Goal: Complete application form: Complete application form

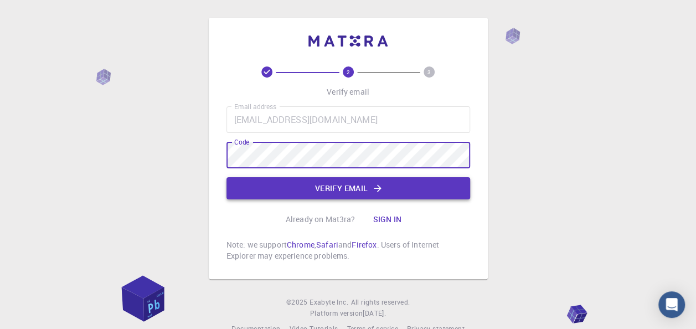
click at [321, 185] on button "Verify email" at bounding box center [348, 188] width 244 height 22
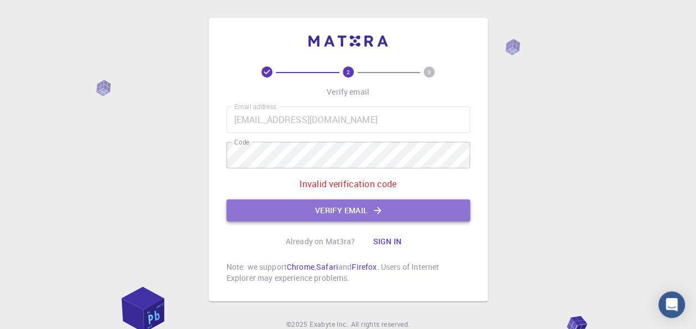
click at [354, 213] on button "Verify email" at bounding box center [348, 210] width 244 height 22
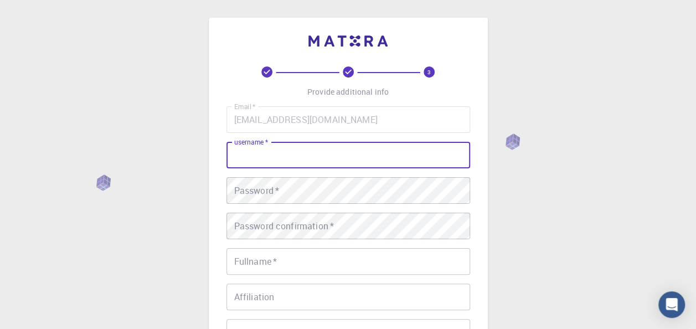
click at [368, 165] on input "username   *" at bounding box center [348, 155] width 244 height 27
type input "Labulo"
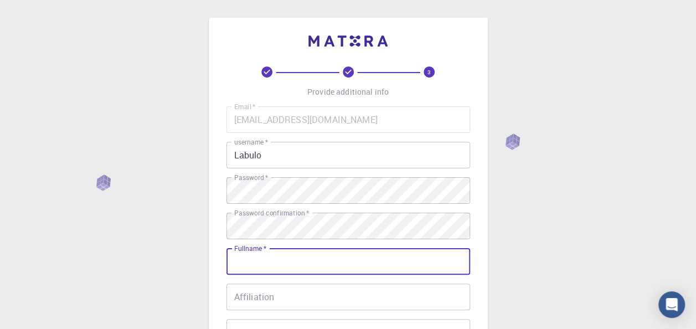
click at [275, 269] on input "Fullname   *" at bounding box center [348, 261] width 244 height 27
type input "Q"
type input "[PERSON_NAME]"
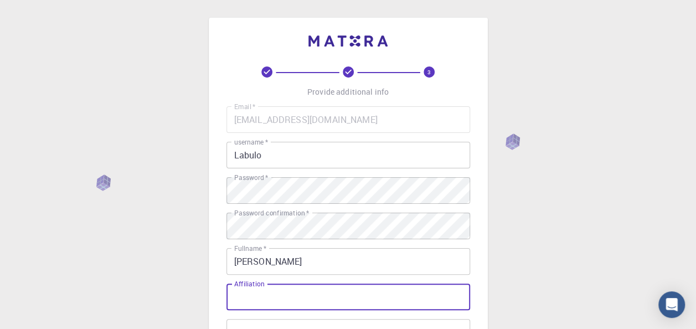
click at [266, 295] on input "Affiliation" at bounding box center [348, 297] width 244 height 27
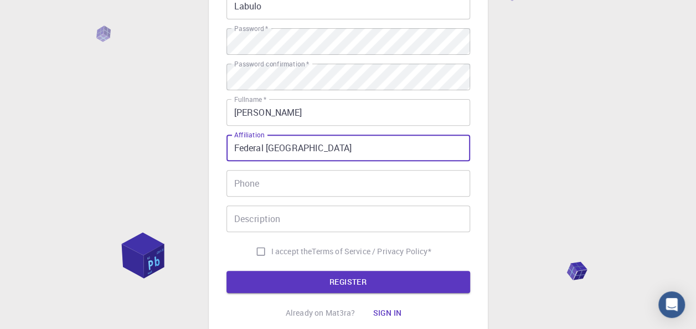
scroll to position [175, 0]
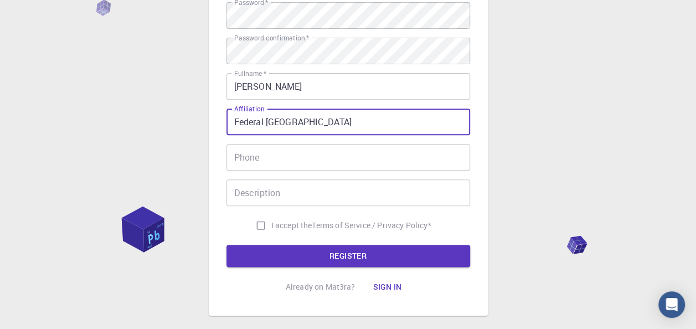
type input "Federal [GEOGRAPHIC_DATA]"
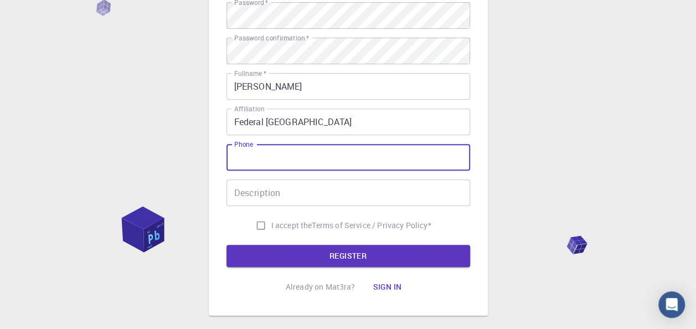
click at [327, 158] on input "Phone" at bounding box center [348, 157] width 244 height 27
type input "[PHONE_NUMBER]"
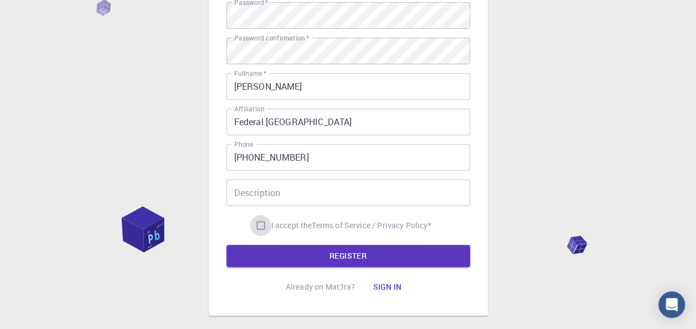
click at [254, 225] on input "I accept the Terms of Service / Privacy Policy *" at bounding box center [260, 225] width 21 height 21
checkbox input "true"
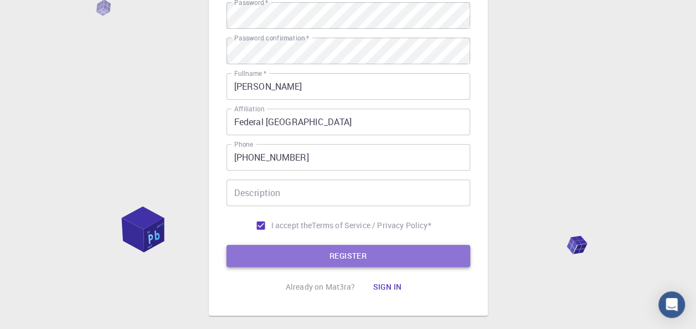
click at [297, 249] on button "REGISTER" at bounding box center [348, 256] width 244 height 22
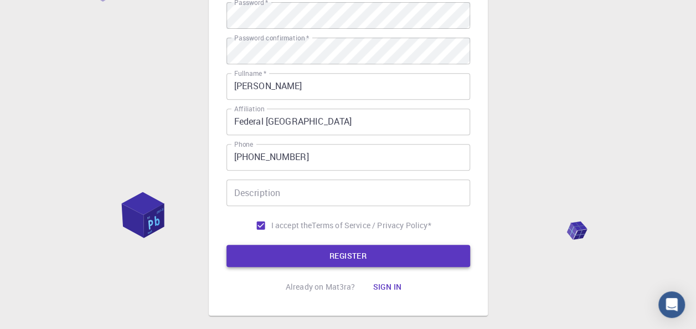
click at [336, 257] on button "REGISTER" at bounding box center [348, 256] width 244 height 22
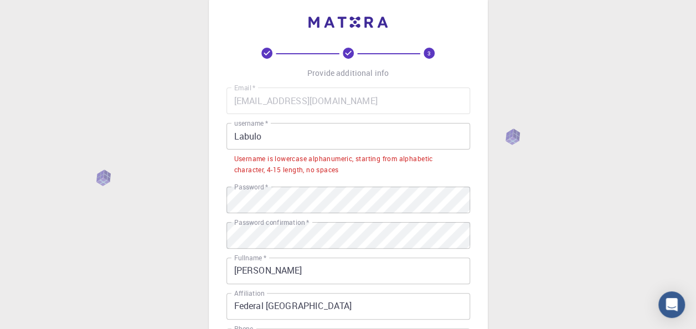
scroll to position [0, 0]
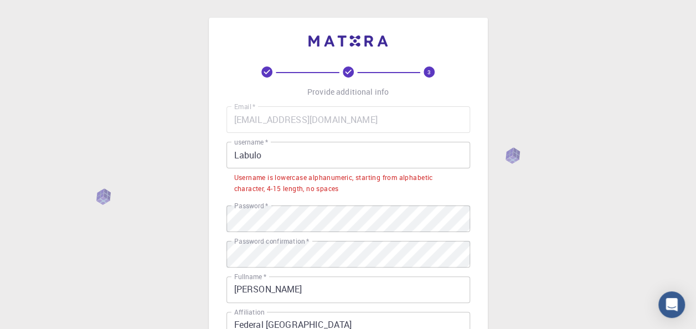
click at [238, 157] on input "Labulo" at bounding box center [348, 155] width 244 height 27
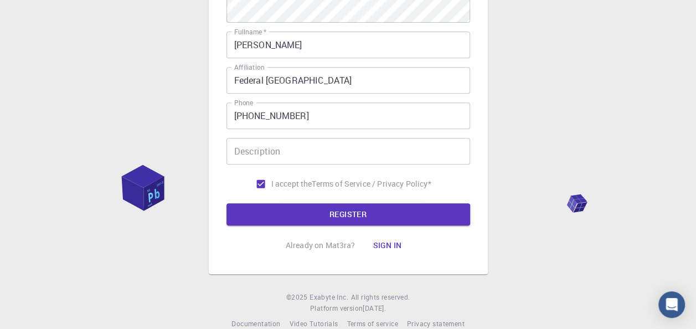
scroll to position [236, 0]
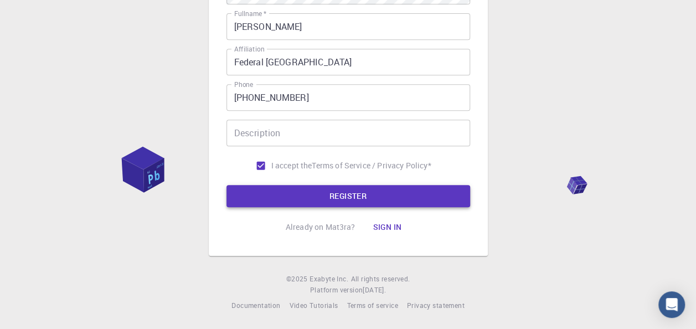
type input "labulo"
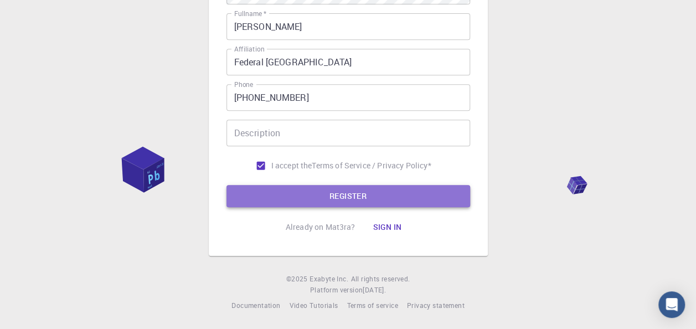
click at [399, 201] on button "REGISTER" at bounding box center [348, 196] width 244 height 22
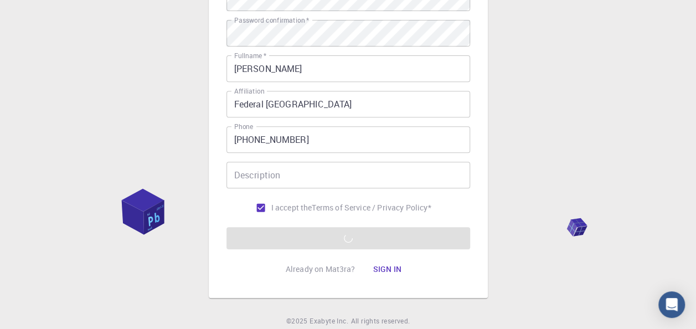
scroll to position [223, 0]
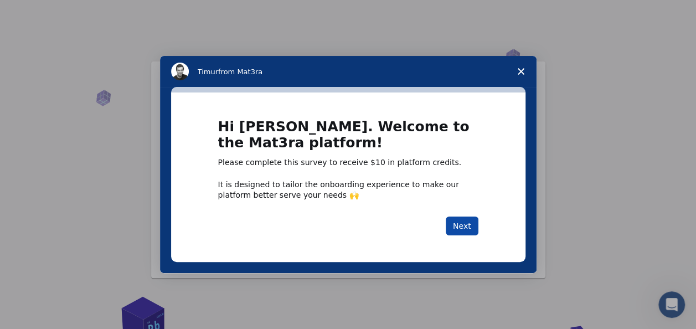
click at [457, 222] on button "Next" at bounding box center [462, 226] width 33 height 19
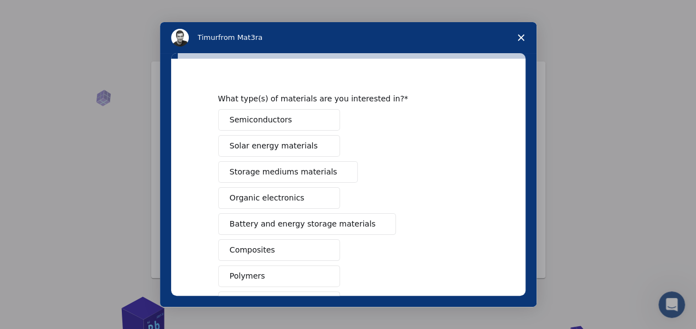
scroll to position [18, 0]
drag, startPoint x: 287, startPoint y: 122, endPoint x: 267, endPoint y: 125, distance: 19.7
click at [267, 125] on button "Semiconductors" at bounding box center [279, 122] width 122 height 22
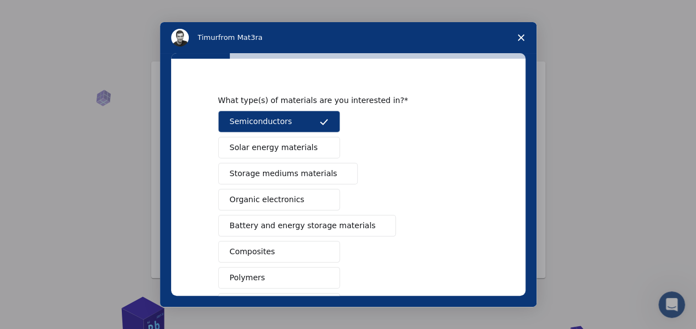
click at [252, 146] on span "Solar energy materials" at bounding box center [274, 148] width 88 height 12
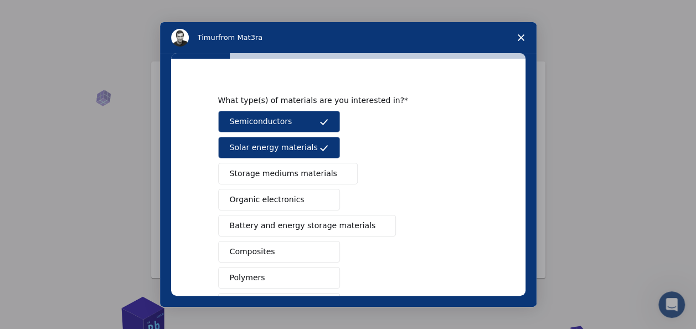
click at [257, 174] on span "Storage mediums materials" at bounding box center [283, 174] width 107 height 12
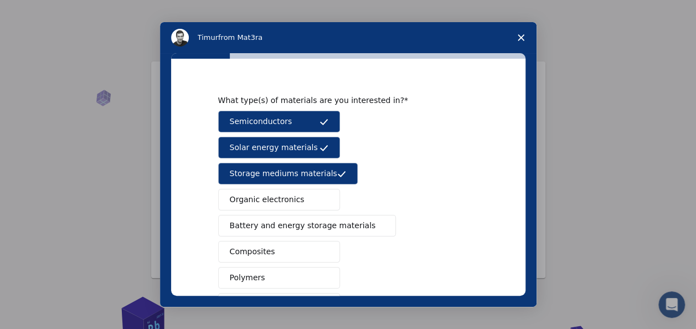
click at [254, 251] on span "Composites" at bounding box center [252, 252] width 45 height 12
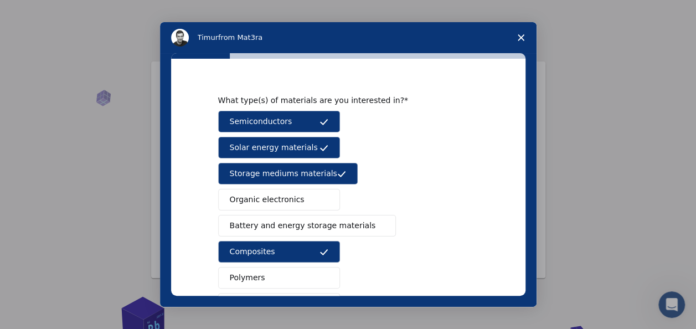
click at [264, 225] on span "Battery and energy storage materials" at bounding box center [303, 226] width 146 height 12
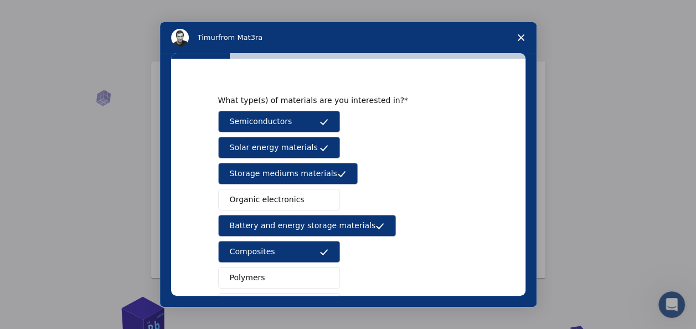
click at [263, 273] on button "Polymers" at bounding box center [279, 278] width 122 height 22
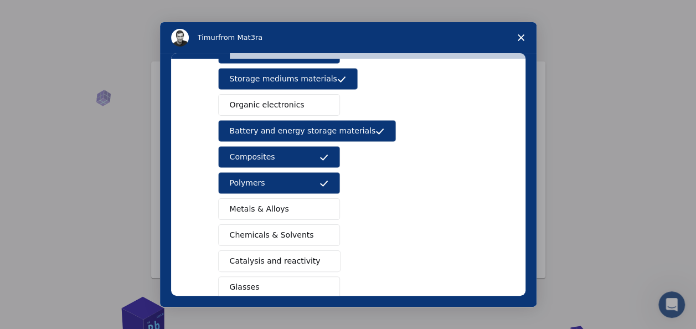
scroll to position [116, 0]
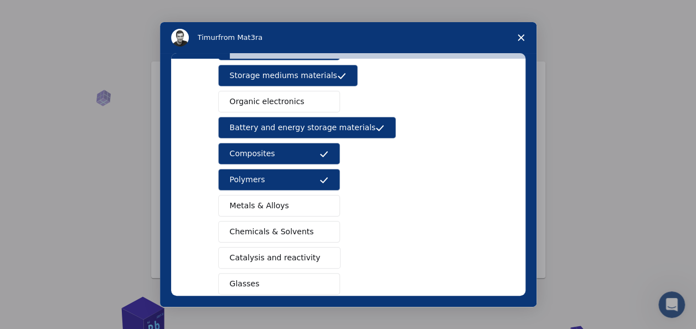
click at [296, 206] on button "Metals & Alloys" at bounding box center [279, 206] width 122 height 22
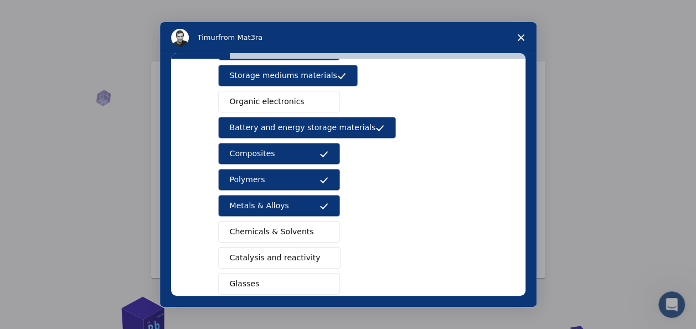
click at [291, 235] on button "Chemicals & Solvents" at bounding box center [279, 232] width 122 height 22
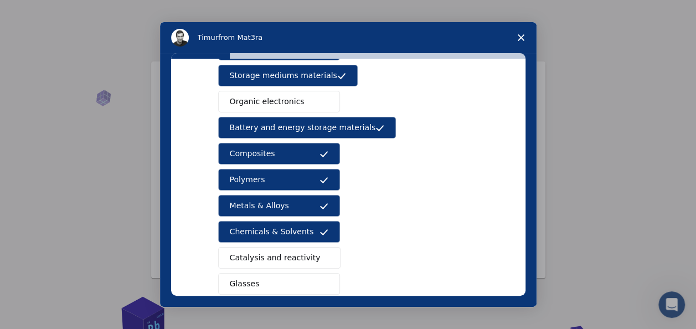
click at [287, 253] on span "Catalysis and reactivity" at bounding box center [275, 258] width 91 height 12
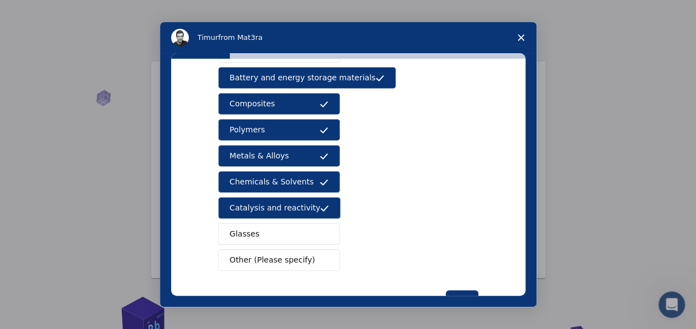
scroll to position [169, 0]
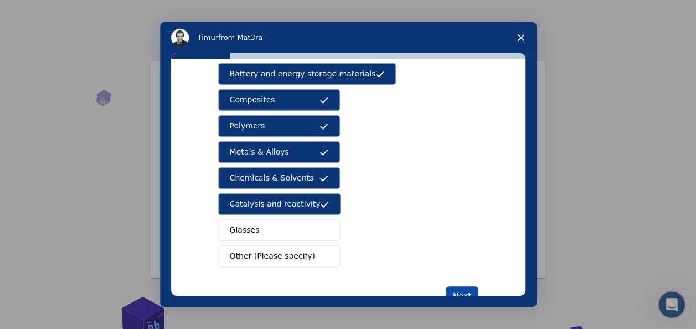
click at [467, 286] on button "Next" at bounding box center [462, 295] width 33 height 19
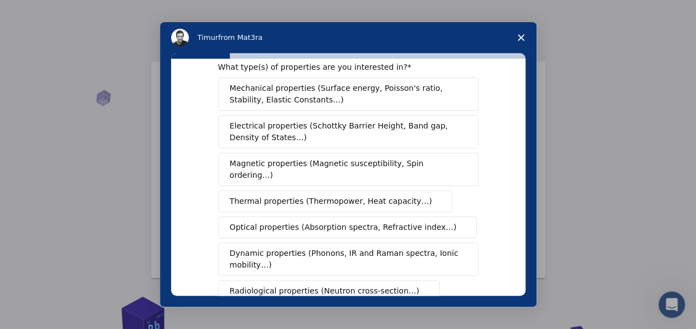
scroll to position [16, 0]
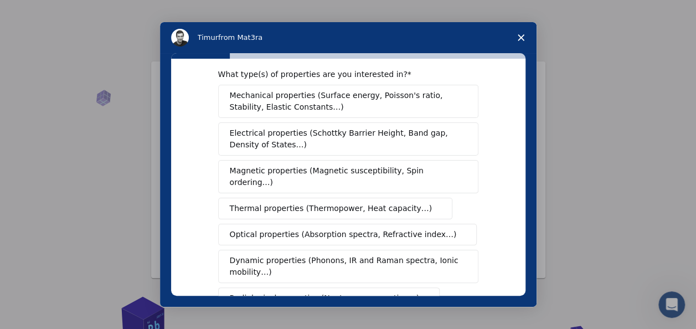
click at [381, 102] on span "Mechanical properties (Surface energy, Poisson's ratio, Stability, Elastic Cons…" at bounding box center [345, 101] width 231 height 23
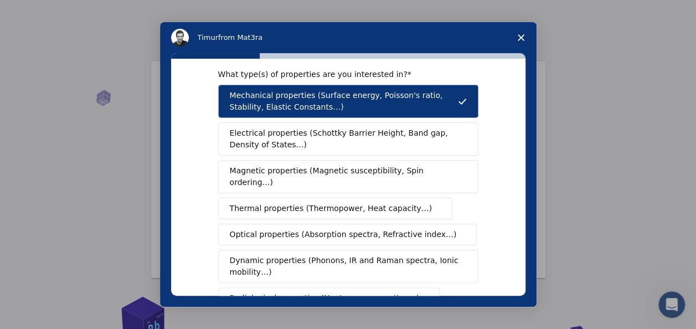
click at [375, 137] on span "Electrical properties (Schottky Barrier Height, Band gap, Density of States…)" at bounding box center [345, 138] width 230 height 23
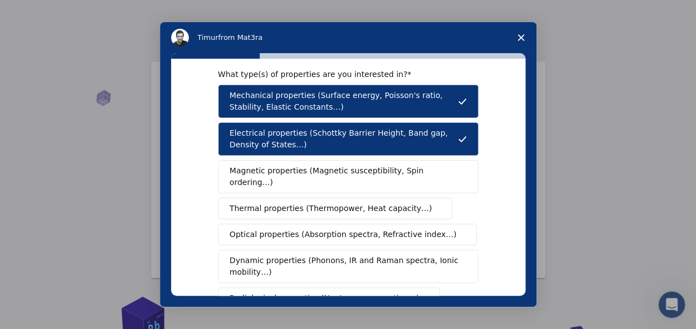
click at [369, 169] on span "Magnetic properties (Magnetic susceptibility, Spin ordering…)" at bounding box center [344, 176] width 229 height 23
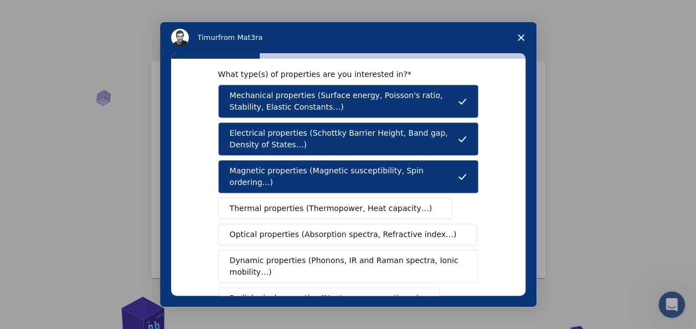
click at [365, 203] on span "Thermal properties (Thermopower, Heat capacity…)" at bounding box center [331, 209] width 203 height 12
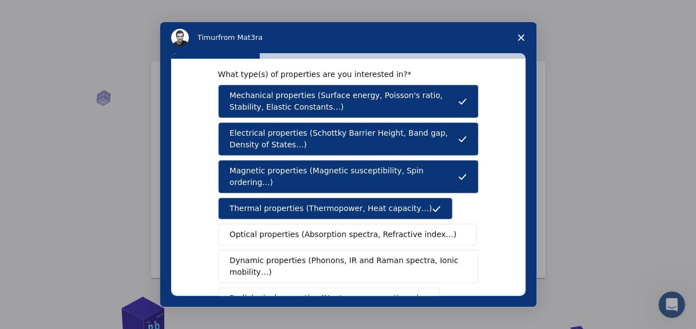
click at [361, 229] on span "Optical properties (Absorption spectra, Refractive index…)" at bounding box center [343, 235] width 227 height 12
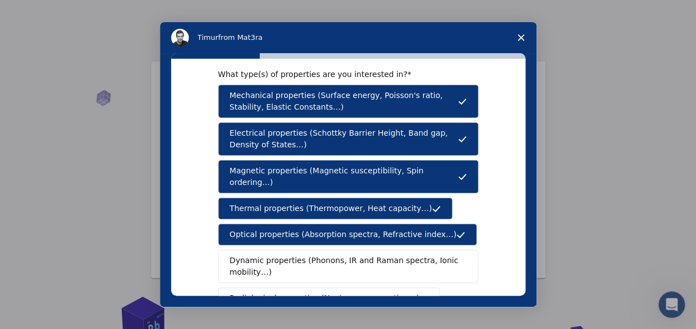
click at [357, 255] on span "Dynamic properties (Phonons, IR and Raman spectra, Ionic mobility…)" at bounding box center [345, 266] width 230 height 23
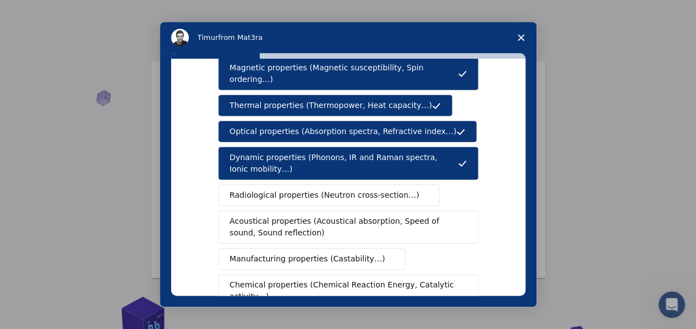
scroll to position [121, 0]
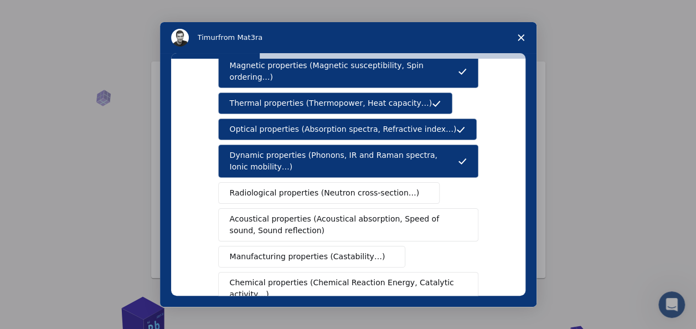
click at [377, 187] on span "Radiological properties (Neutron cross-section…)" at bounding box center [325, 193] width 190 height 12
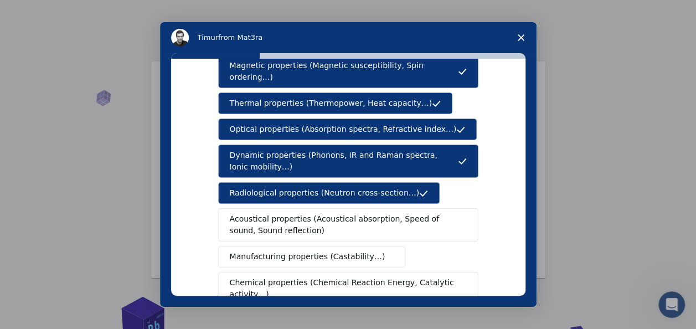
click at [350, 213] on span "Acoustical properties (Acoustical absorption, Speed of sound, Sound reflection)" at bounding box center [345, 224] width 230 height 23
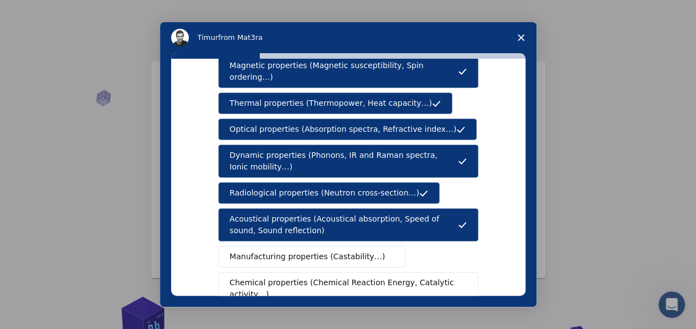
click at [329, 251] on span "Manufacturing properties (Castability…)" at bounding box center [308, 257] width 156 height 12
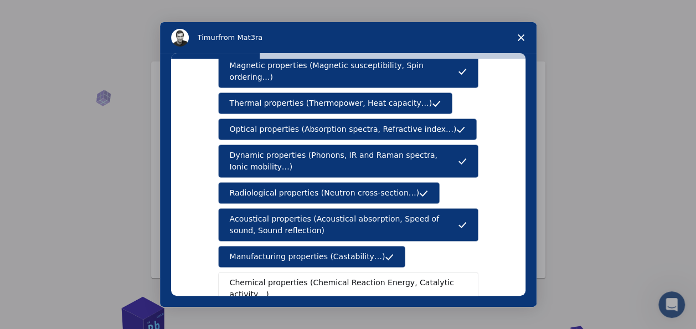
click at [355, 277] on span "Chemical properties (Chemical Reaction Energy, Catalytic activity…)" at bounding box center [344, 288] width 229 height 23
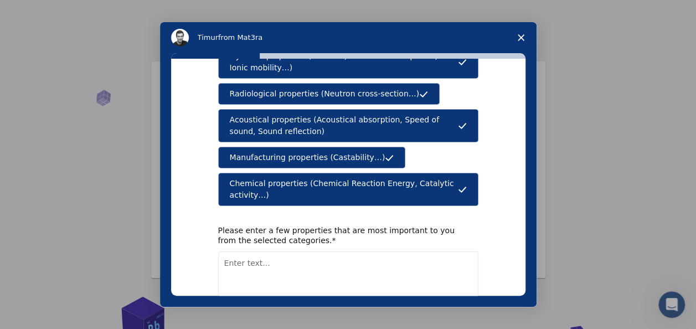
scroll to position [226, 0]
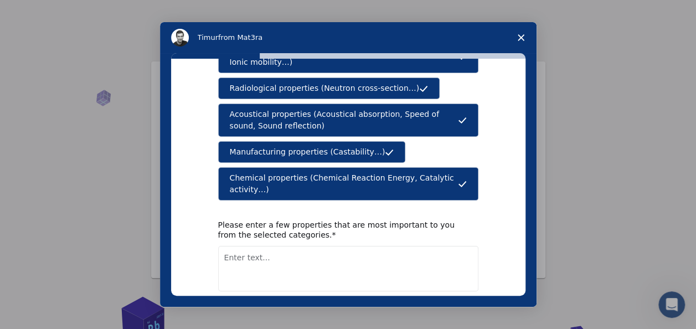
click at [455, 311] on button "Next" at bounding box center [462, 320] width 33 height 19
click at [293, 250] on textarea "Enter text..." at bounding box center [348, 268] width 260 height 45
click at [458, 116] on icon "Intercom messenger" at bounding box center [462, 120] width 9 height 9
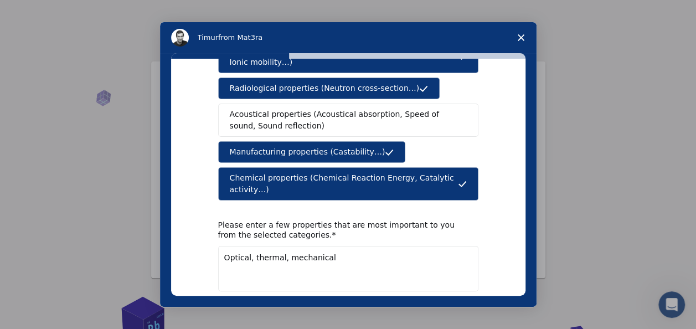
click at [280, 246] on textarea "Optical, thermal, mechanical" at bounding box center [348, 268] width 260 height 45
click at [379, 246] on textarea "Optical, thermal, catalytic and mechanical" at bounding box center [348, 268] width 260 height 45
type textarea "Optical, thermal, catalytic and mechanical properties"
click at [461, 311] on button "Next" at bounding box center [462, 320] width 33 height 19
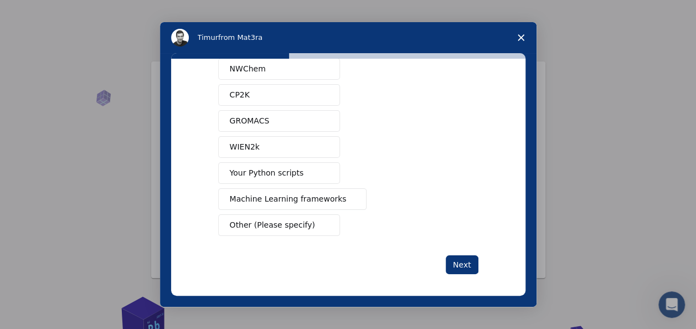
scroll to position [122, 0]
click at [275, 225] on span "Other (Please specify)" at bounding box center [272, 224] width 85 height 12
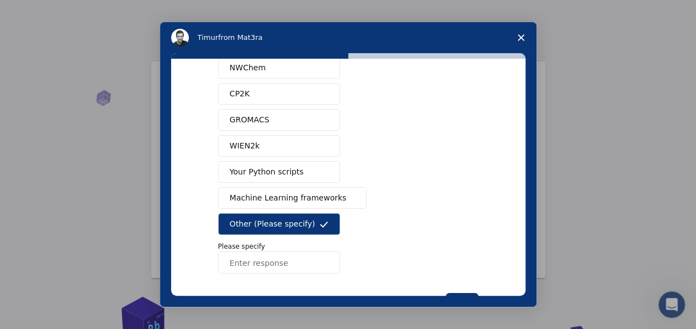
click at [258, 260] on input "Enter response" at bounding box center [279, 262] width 122 height 22
type input "Im a starter"
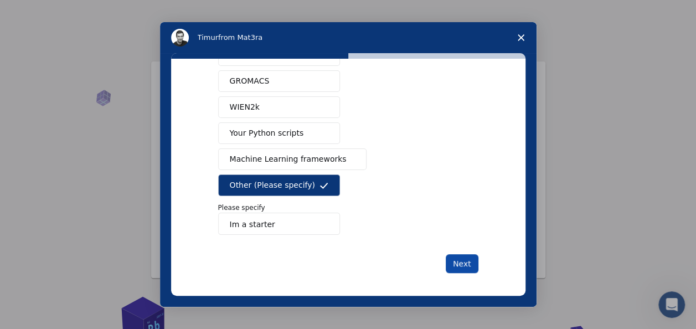
click at [460, 260] on button "Next" at bounding box center [462, 263] width 33 height 19
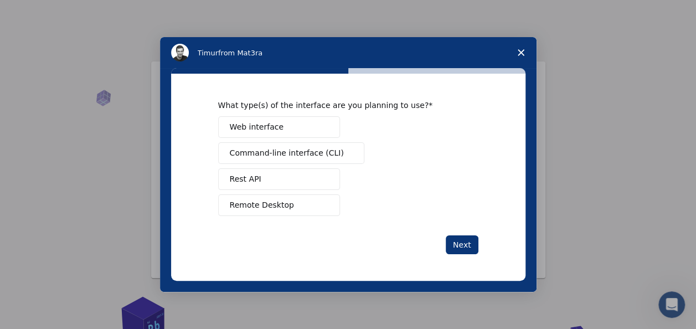
click at [320, 131] on span "Intercom messenger" at bounding box center [324, 126] width 9 height 9
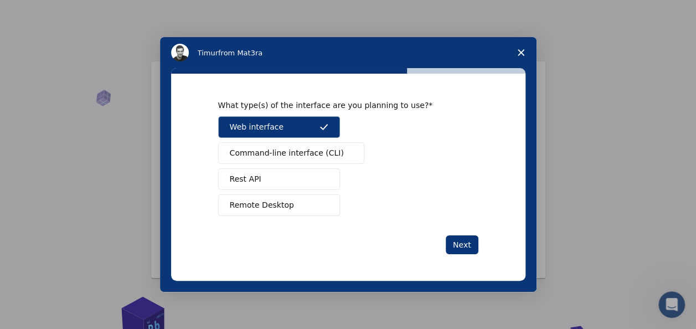
click at [311, 207] on button "Remote Desktop" at bounding box center [279, 205] width 122 height 22
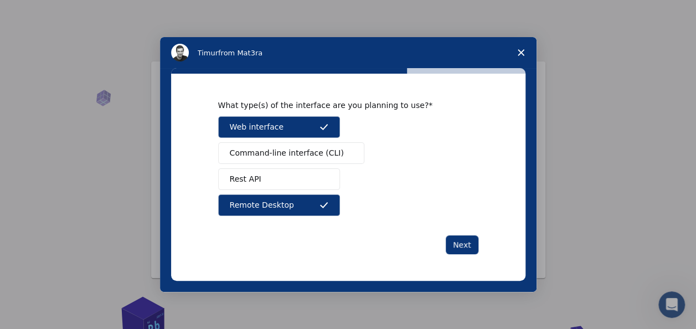
click at [310, 160] on button "Command-line interface (CLI)" at bounding box center [291, 153] width 146 height 22
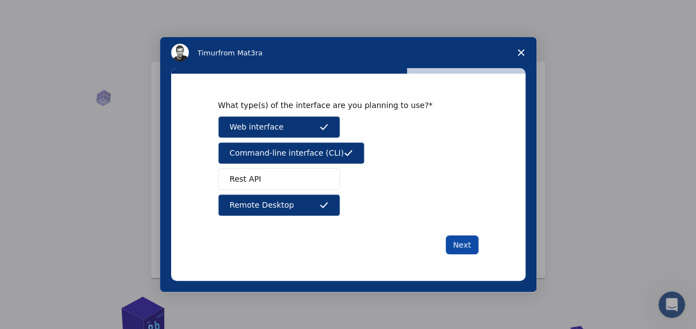
click at [456, 245] on button "Next" at bounding box center [462, 244] width 33 height 19
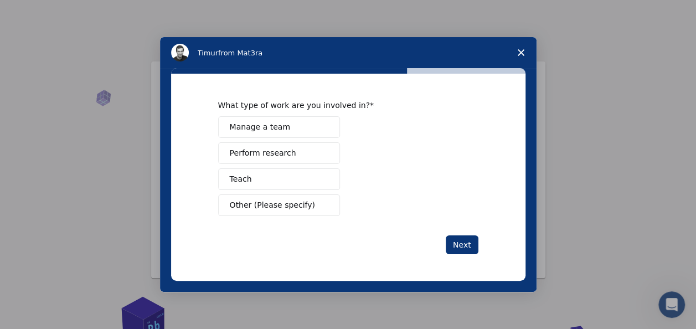
click at [302, 155] on button "Perform research" at bounding box center [279, 153] width 122 height 22
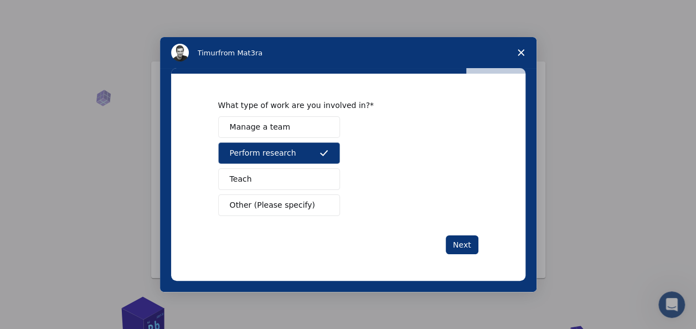
click at [301, 175] on button "Teach" at bounding box center [279, 179] width 122 height 22
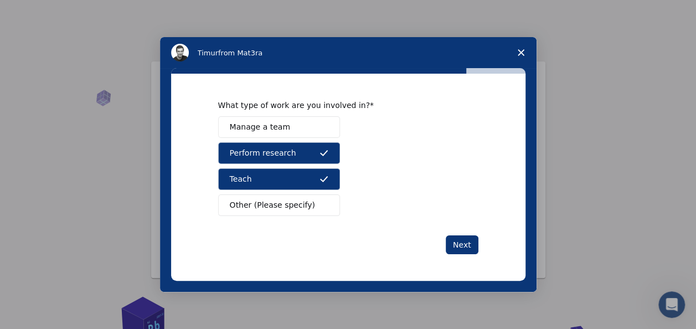
click at [314, 127] on button "Manage a team" at bounding box center [279, 127] width 122 height 22
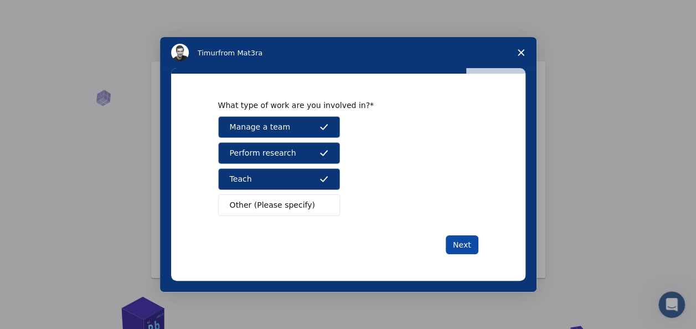
click at [456, 244] on button "Next" at bounding box center [462, 244] width 33 height 19
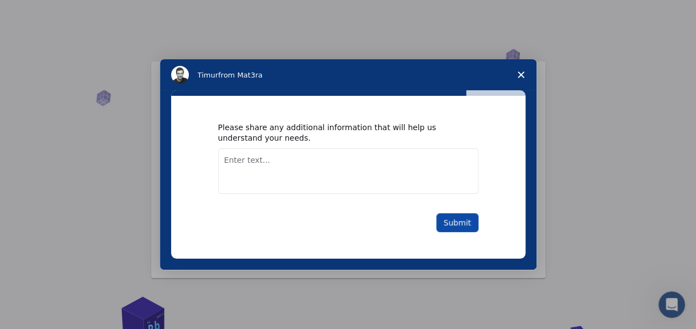
click at [459, 225] on button "Submit" at bounding box center [457, 222] width 42 height 19
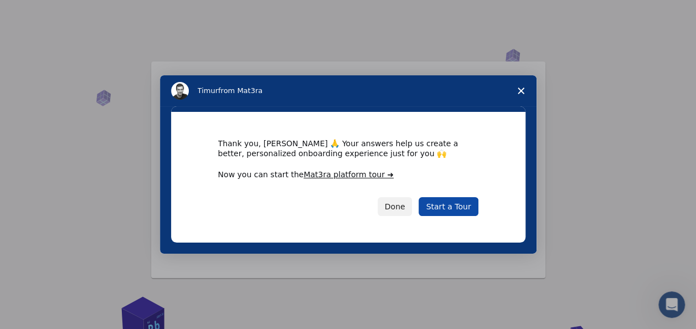
click at [455, 203] on link "Start a Tour" at bounding box center [448, 206] width 59 height 19
